Goal: Task Accomplishment & Management: Manage account settings

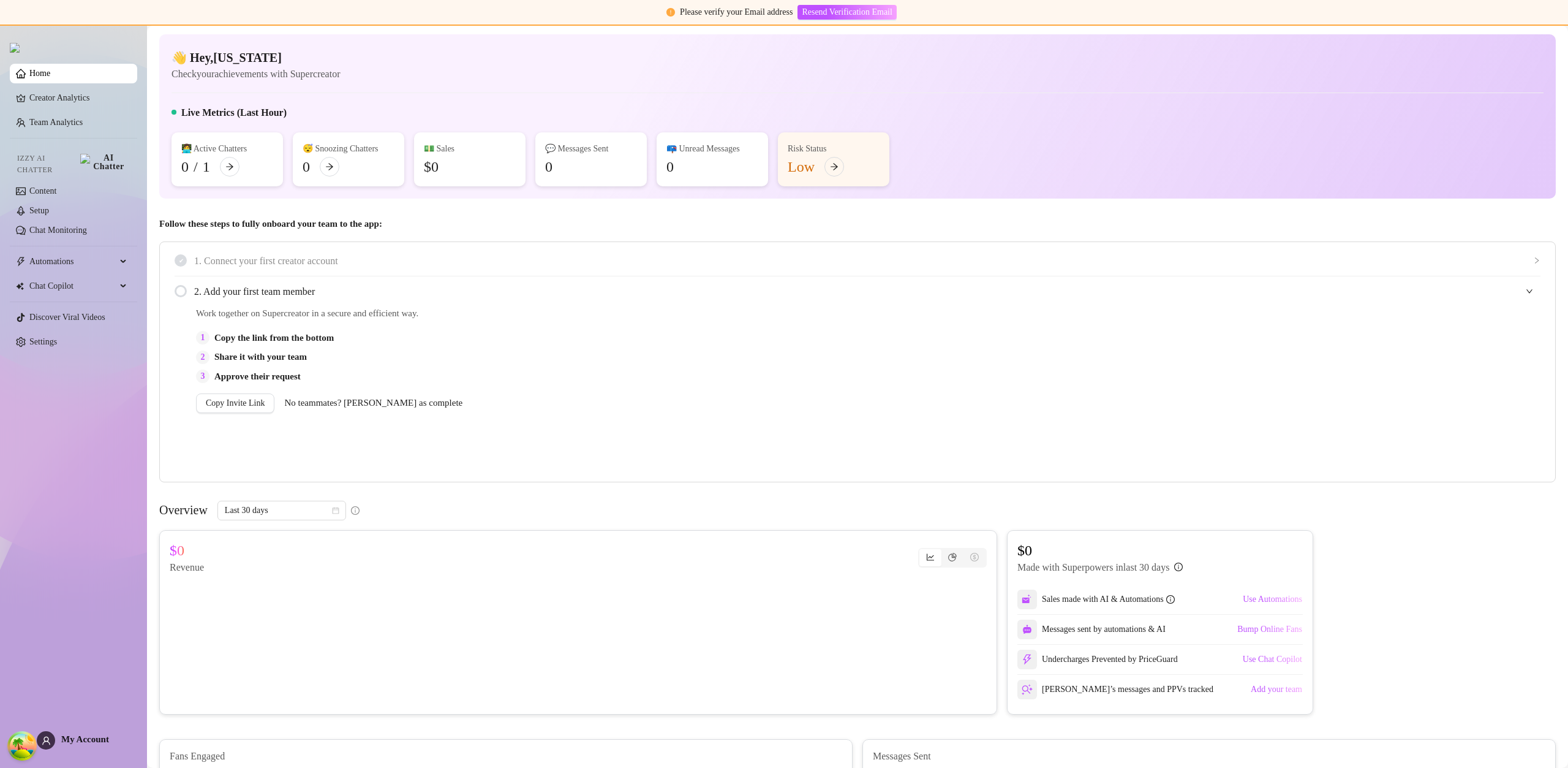
click at [79, 748] on div "My Account" at bounding box center [73, 740] width 72 height 18
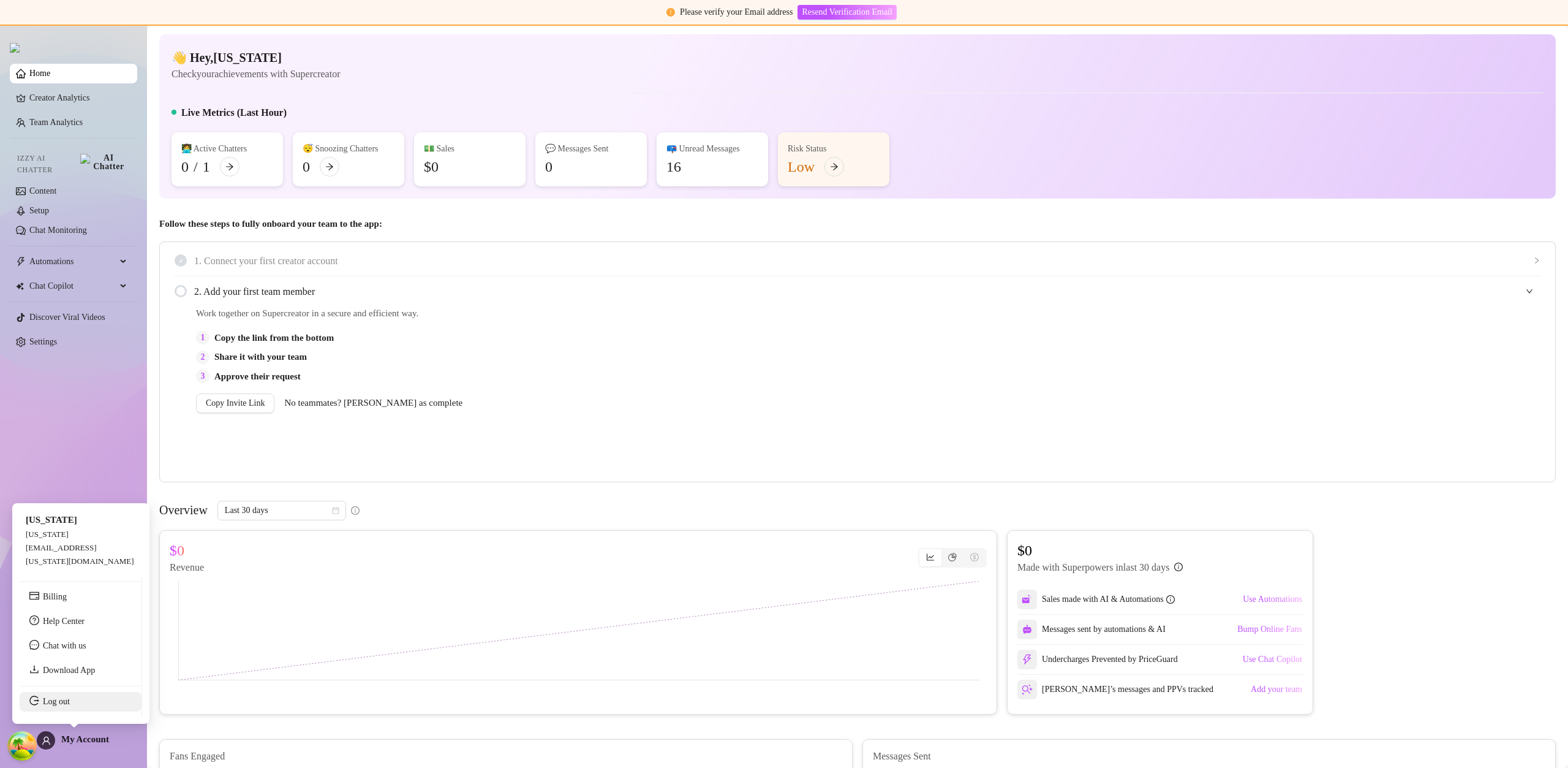
click at [70, 703] on link "Log out" at bounding box center [56, 701] width 27 height 9
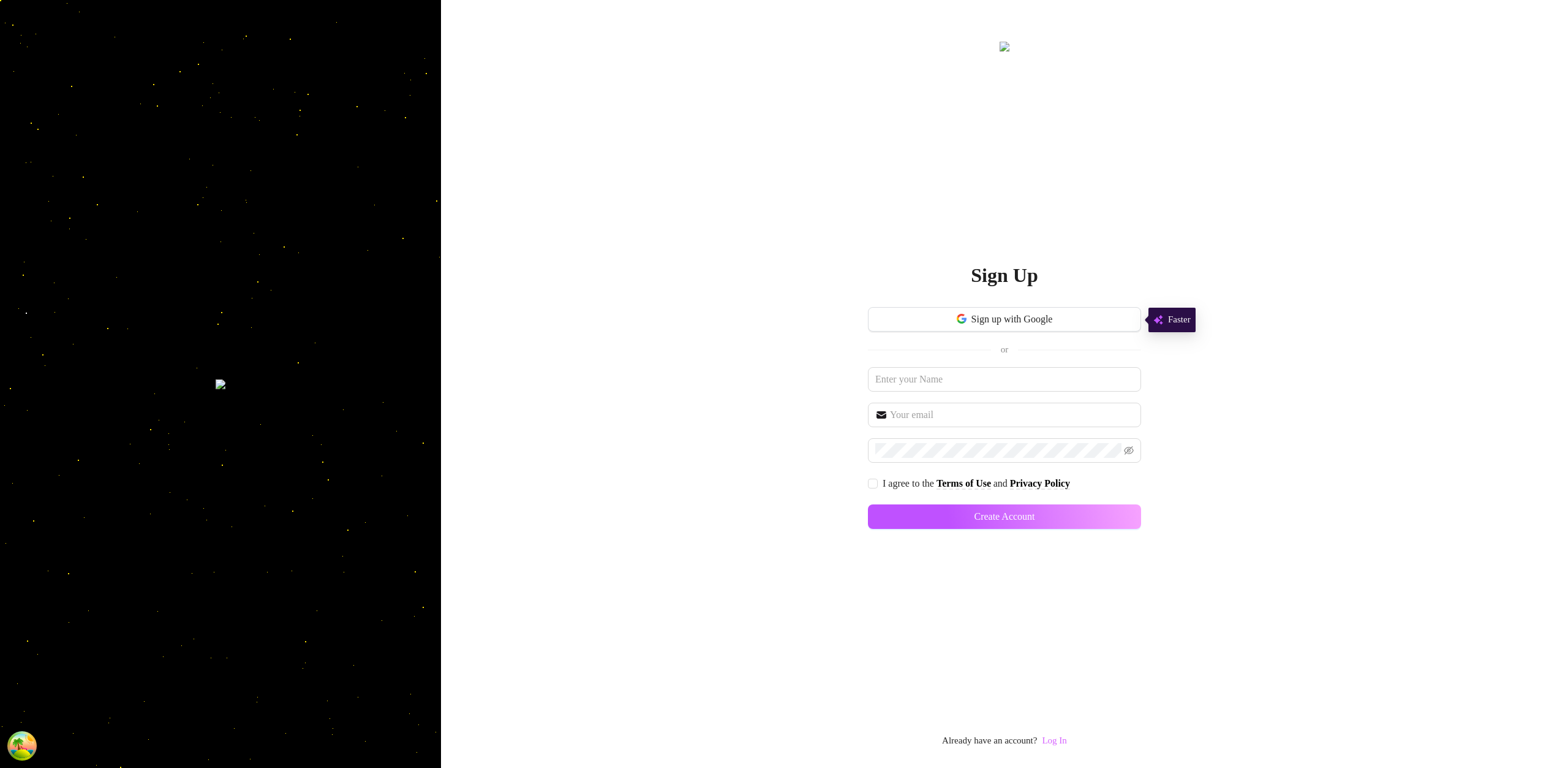
click at [1064, 731] on div "Sign Up Sign up with Google or I agree to the Terms of Use and Privacy Policy C…" at bounding box center [1004, 394] width 273 height 709
click at [1064, 741] on link "Log In" at bounding box center [1054, 740] width 25 height 10
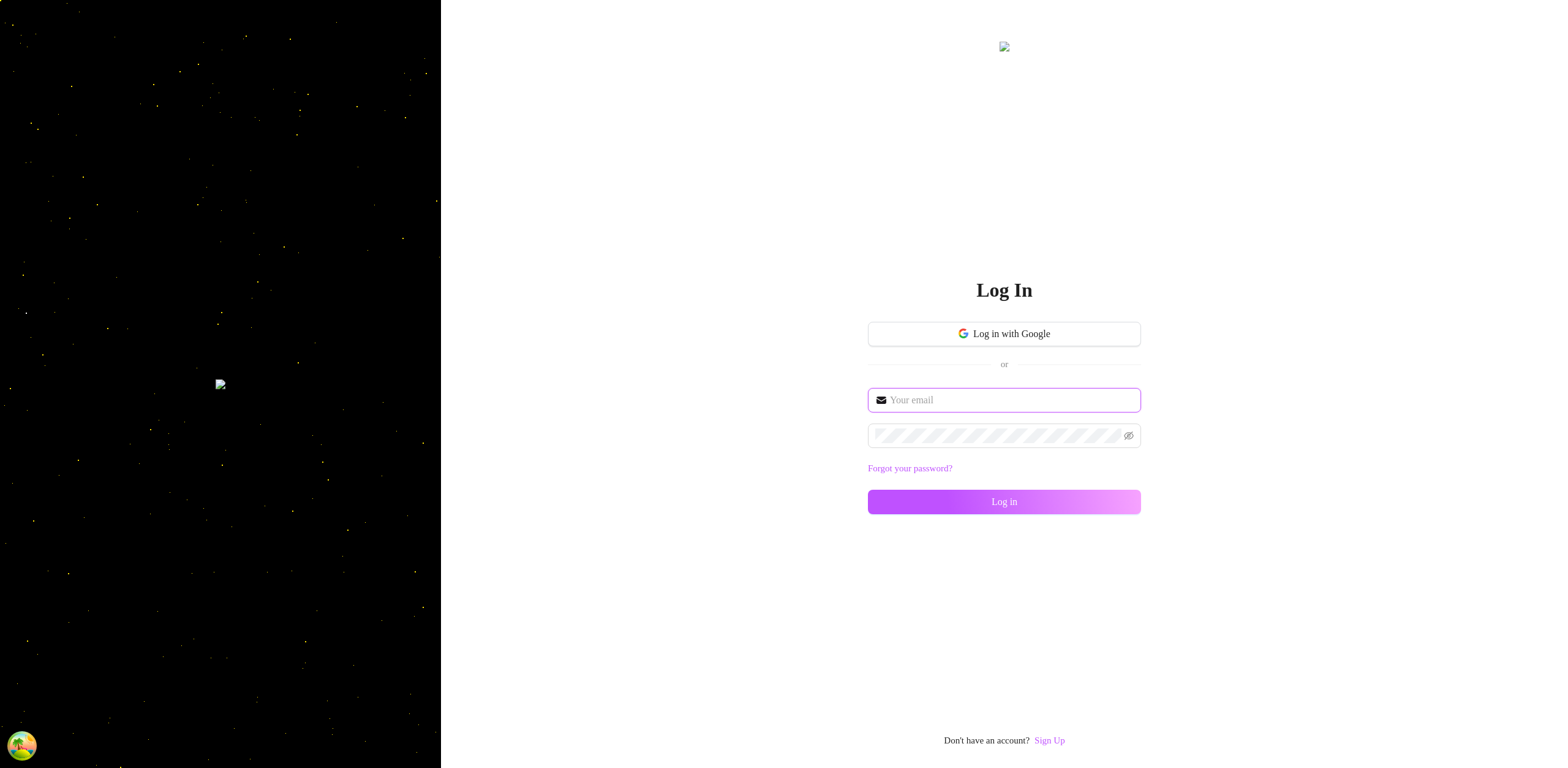
click at [960, 394] on input "text" at bounding box center [1012, 399] width 244 height 15
click at [915, 405] on input "text" at bounding box center [1012, 399] width 244 height 15
type input "[EMAIL_ADDRESS][DOMAIN_NAME]"
click at [1094, 503] on button "Log in" at bounding box center [1004, 502] width 273 height 25
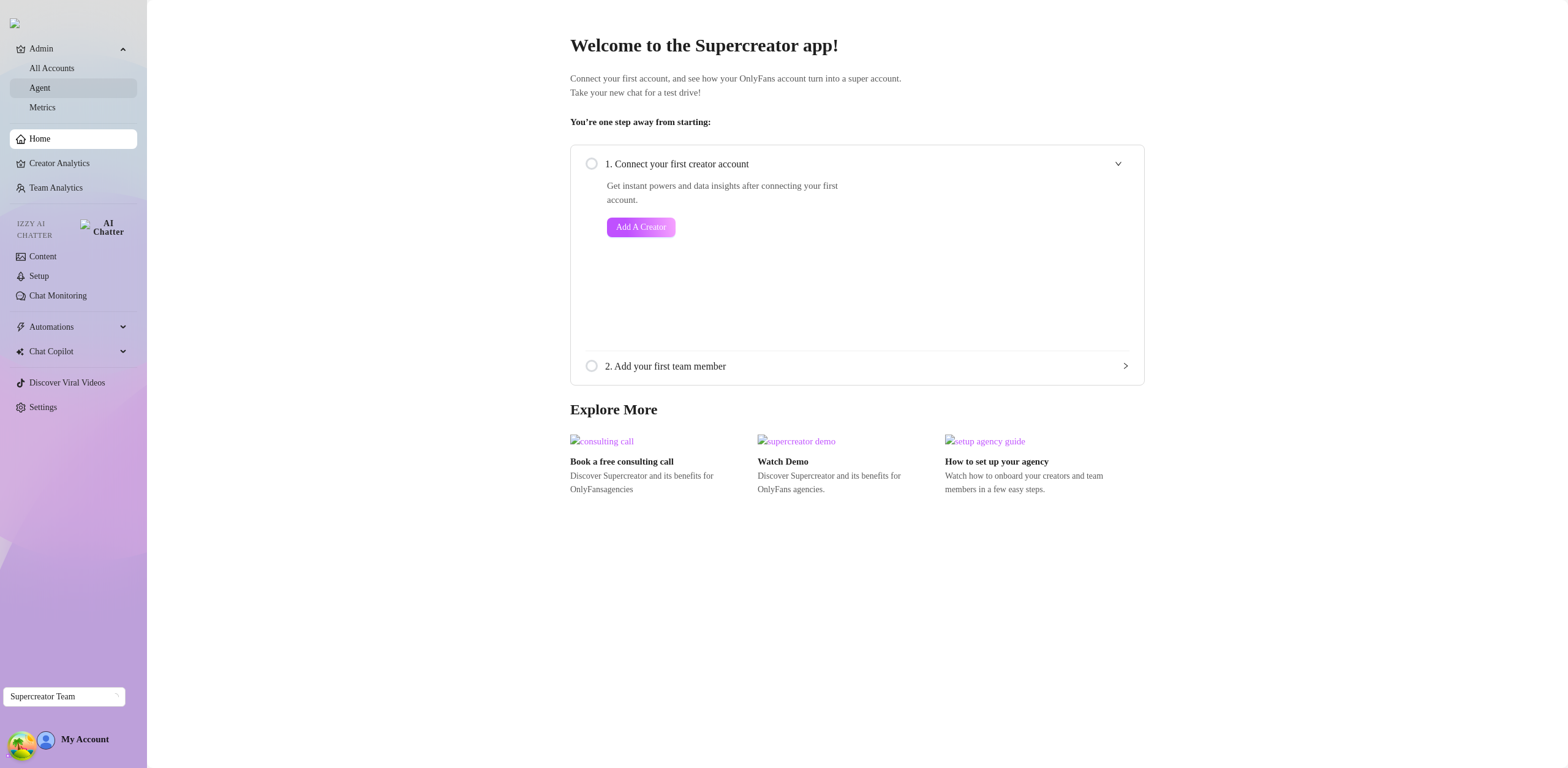
click at [50, 88] on link "Agent" at bounding box center [40, 88] width 21 height 9
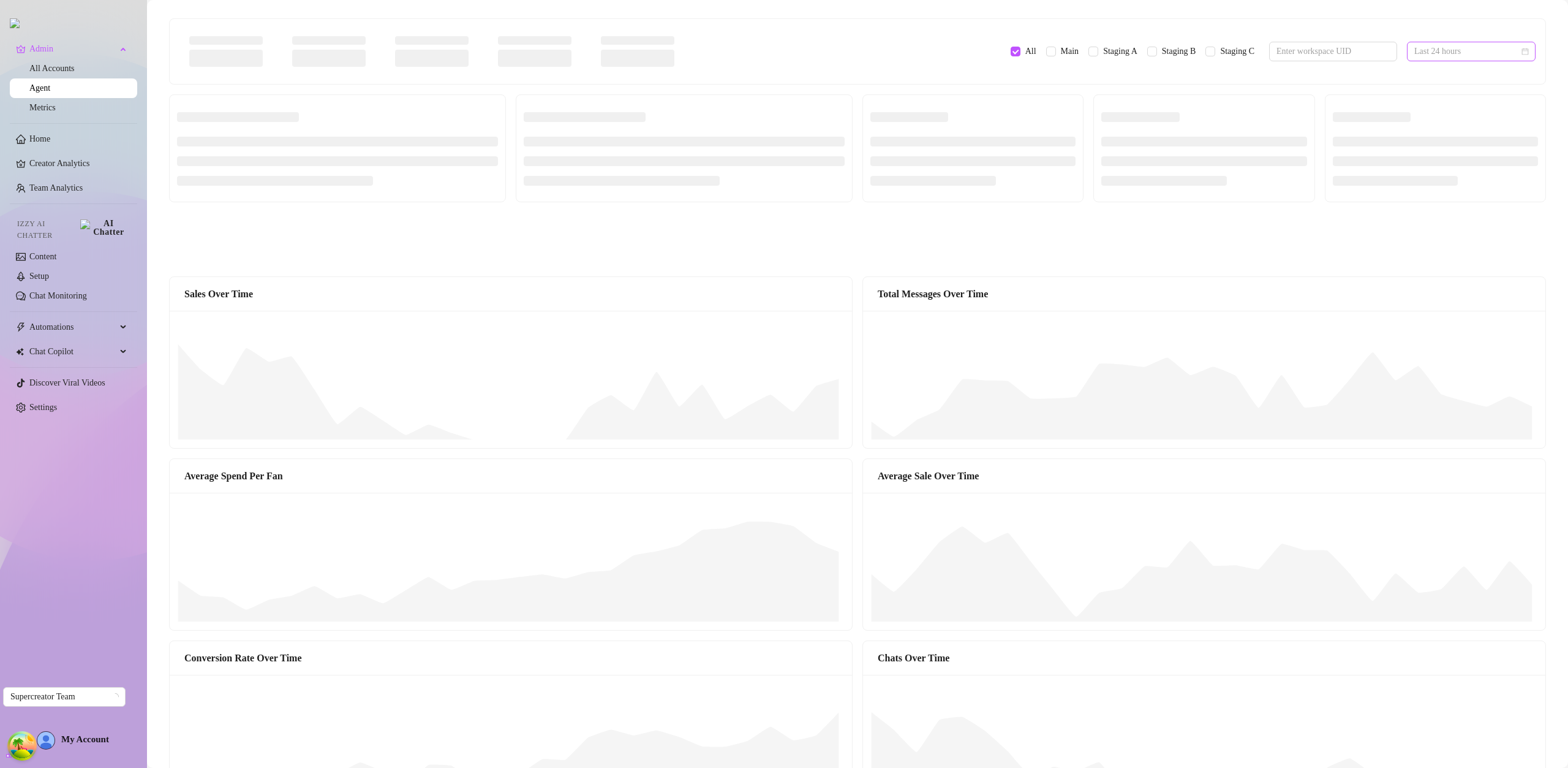
click at [1471, 50] on span "Last 24 hours" at bounding box center [1471, 51] width 114 height 18
click at [1347, 53] on input "text" at bounding box center [1328, 51] width 104 height 13
